Goal: Contribute content: Contribute content

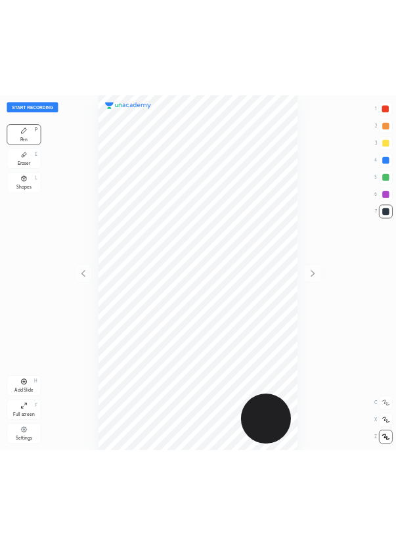
scroll to position [546, 399]
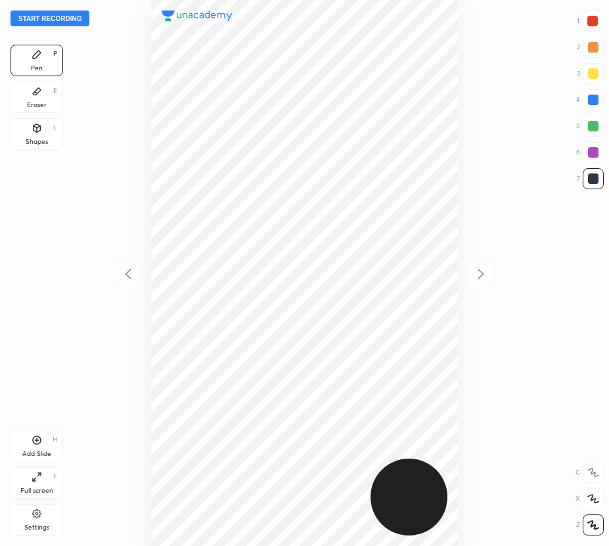
click at [69, 22] on button "Start recording" at bounding box center [50, 19] width 79 height 16
click at [593, 524] on icon at bounding box center [594, 525] width 12 height 9
drag, startPoint x: 36, startPoint y: 455, endPoint x: 28, endPoint y: 456, distance: 8.6
click at [34, 454] on div "Add Slide" at bounding box center [36, 454] width 29 height 7
click at [590, 101] on div at bounding box center [593, 100] width 11 height 11
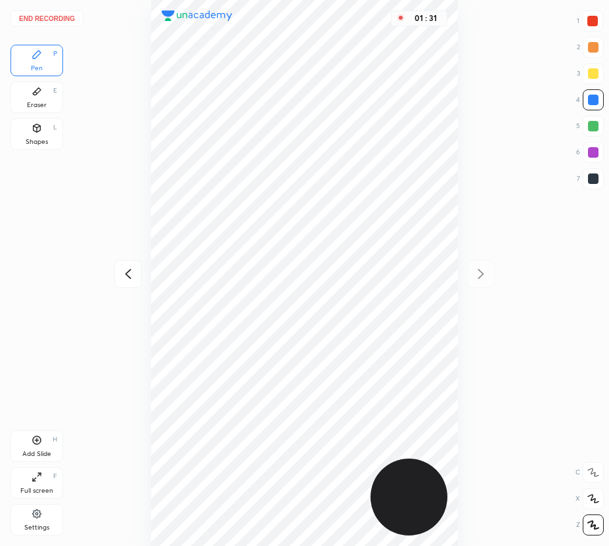
drag, startPoint x: 596, startPoint y: 177, endPoint x: 515, endPoint y: 239, distance: 101.8
click at [596, 178] on div at bounding box center [593, 179] width 11 height 11
drag, startPoint x: 596, startPoint y: 160, endPoint x: 563, endPoint y: 178, distance: 37.4
click at [594, 160] on div at bounding box center [593, 152] width 21 height 21
click at [46, 442] on div "Add Slide H" at bounding box center [37, 447] width 53 height 32
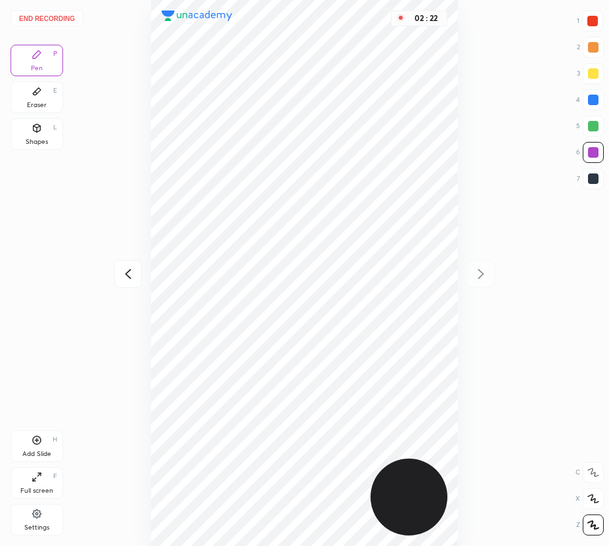
click at [126, 273] on icon at bounding box center [128, 274] width 6 height 10
click at [474, 270] on icon at bounding box center [481, 274] width 16 height 16
drag, startPoint x: 34, startPoint y: 85, endPoint x: 89, endPoint y: 131, distance: 72.3
click at [40, 88] on div "Eraser E" at bounding box center [37, 98] width 53 height 32
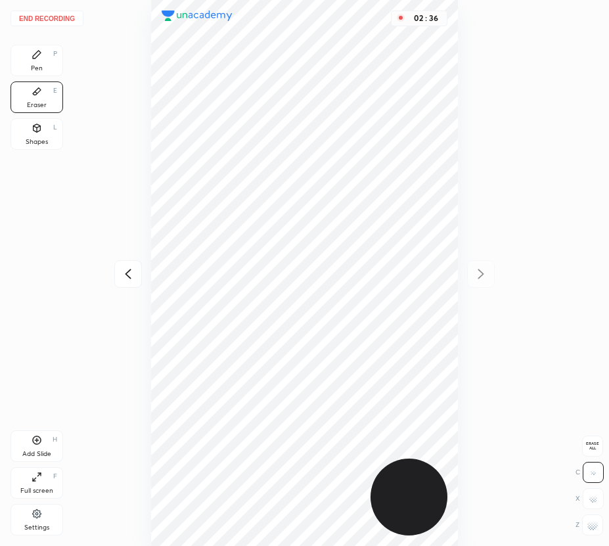
drag, startPoint x: 48, startPoint y: 57, endPoint x: 148, endPoint y: 163, distance: 145.6
click at [59, 66] on div "Pen P" at bounding box center [37, 61] width 53 height 32
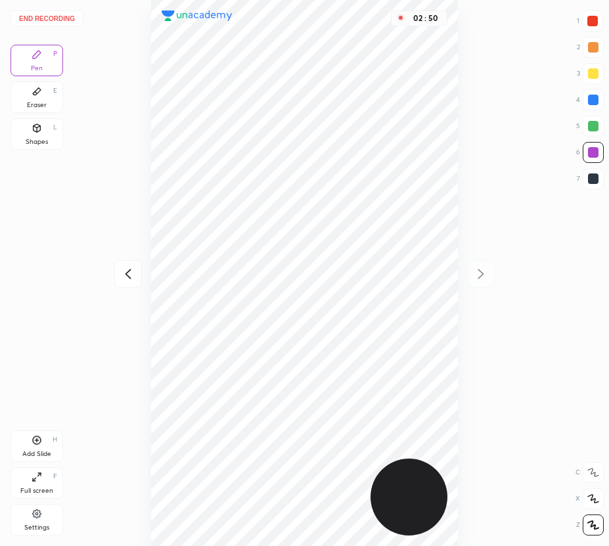
drag, startPoint x: 595, startPoint y: 176, endPoint x: 579, endPoint y: 179, distance: 16.1
click at [596, 178] on div at bounding box center [593, 179] width 11 height 11
click at [47, 444] on div "Add Slide H" at bounding box center [37, 447] width 53 height 32
drag, startPoint x: 117, startPoint y: 275, endPoint x: 125, endPoint y: 274, distance: 8.0
click at [118, 275] on div at bounding box center [128, 274] width 28 height 28
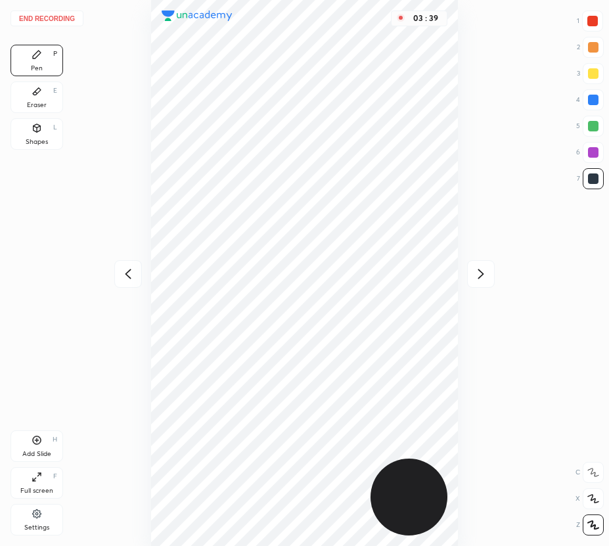
click at [126, 272] on icon at bounding box center [128, 274] width 16 height 16
click at [477, 270] on icon at bounding box center [481, 274] width 16 height 16
click at [63, 23] on button "End recording" at bounding box center [47, 19] width 73 height 16
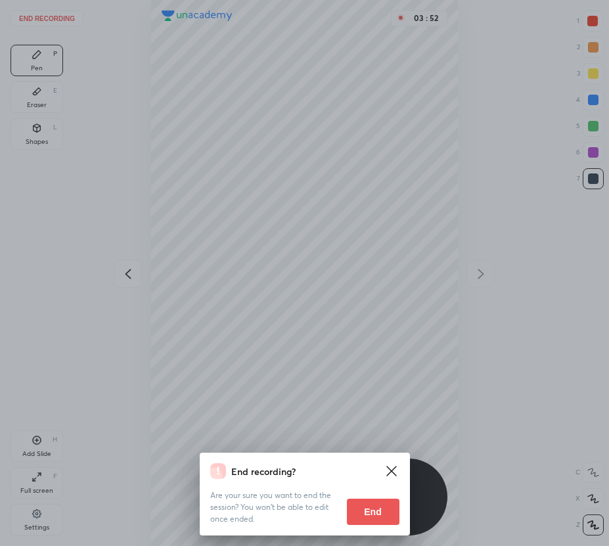
drag, startPoint x: 373, startPoint y: 511, endPoint x: 389, endPoint y: 505, distance: 17.5
click at [373, 510] on button "End" at bounding box center [373, 512] width 53 height 26
